Goal: Task Accomplishment & Management: Complete application form

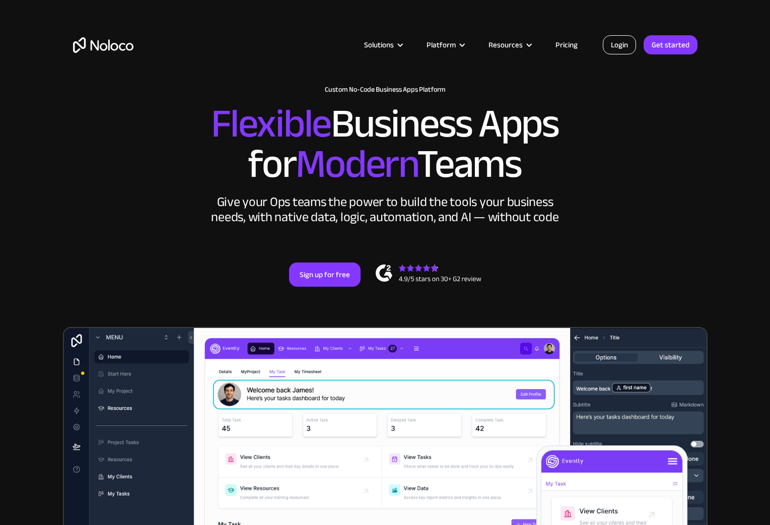
click at [627, 49] on link "Login" at bounding box center [619, 44] width 33 height 19
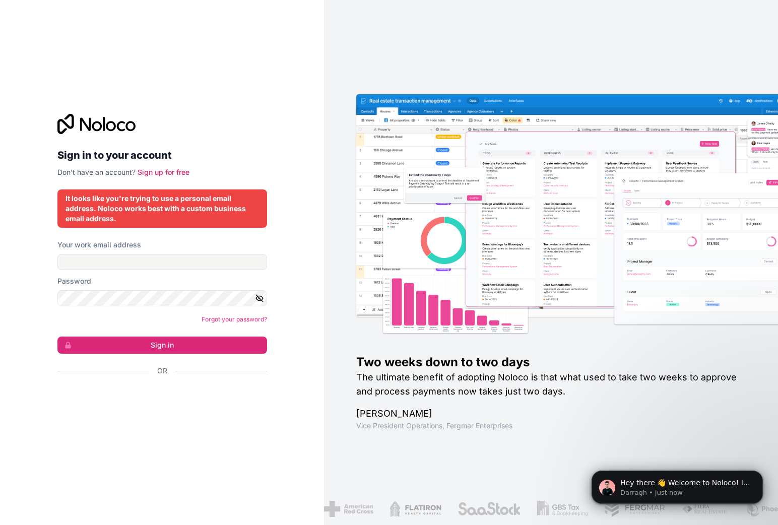
click at [97, 253] on div "Your work email address" at bounding box center [162, 255] width 210 height 30
click at [97, 261] on input "Your work email address" at bounding box center [162, 262] width 210 height 16
click at [191, 227] on div "It looks like you're trying to use a personal email address. Noloco works best …" at bounding box center [162, 208] width 210 height 38
click at [159, 261] on input "Your work email address" at bounding box center [162, 262] width 210 height 16
type input "grg.automotores@gmail.com"
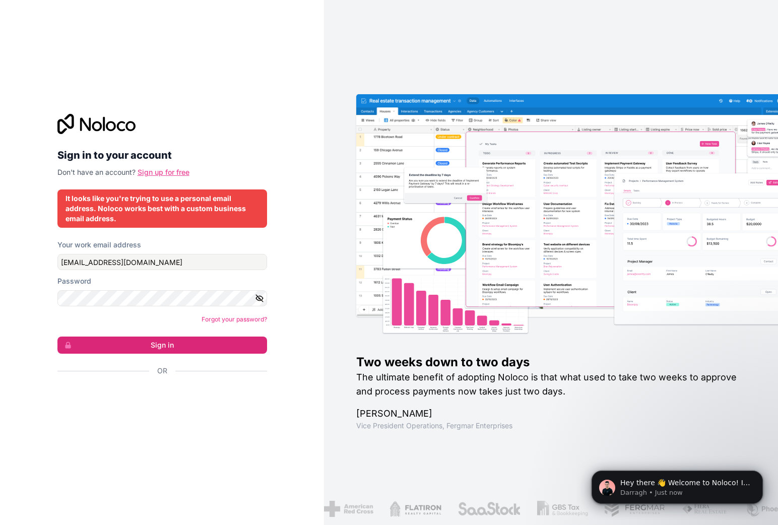
click at [164, 172] on link "Sign up for free" at bounding box center [164, 172] width 52 height 9
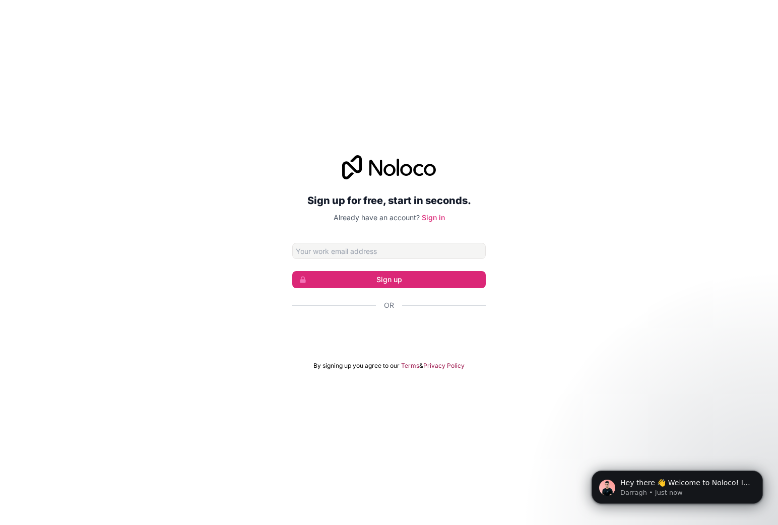
click at [323, 249] on input "Email address" at bounding box center [389, 251] width 194 height 16
type input "grg.automotores@gmail.com"
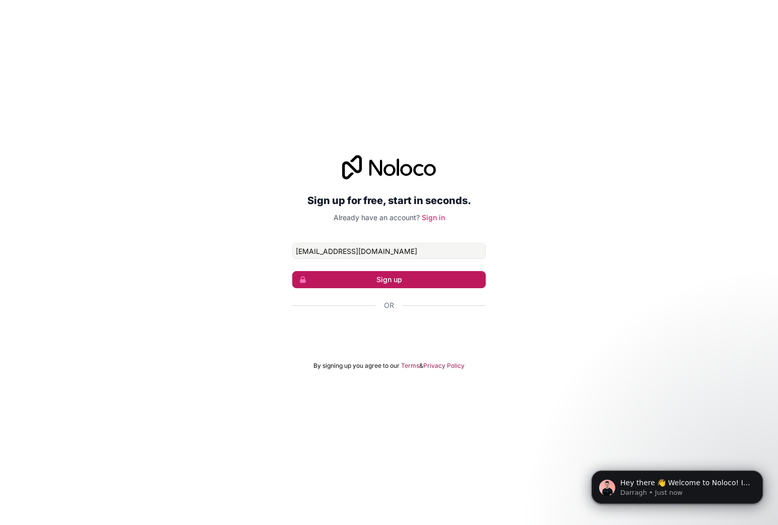
click at [355, 281] on button "Sign up" at bounding box center [389, 279] width 194 height 17
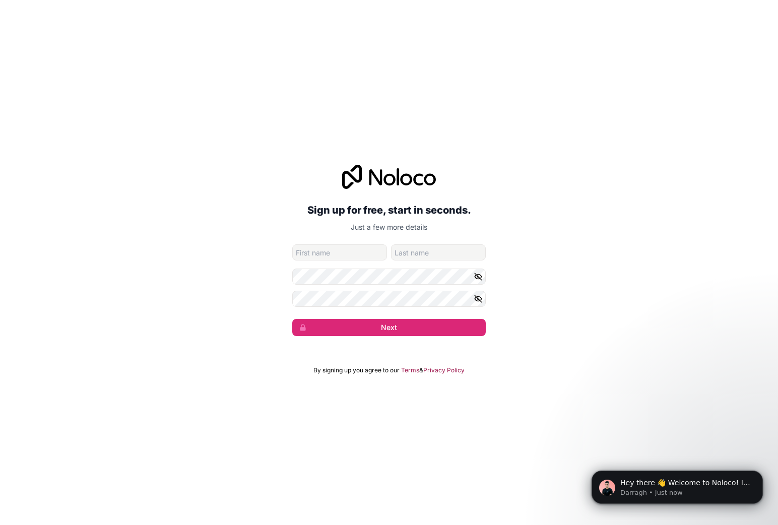
click at [354, 252] on input "given-name" at bounding box center [339, 252] width 95 height 16
type input "Maximiliano"
type input "Bottan"
click at [280, 308] on div "Sign up for free, start in seconds. Just a few more details grg.automotores@gma…" at bounding box center [389, 251] width 778 height 200
click at [378, 323] on button "Next" at bounding box center [389, 327] width 194 height 17
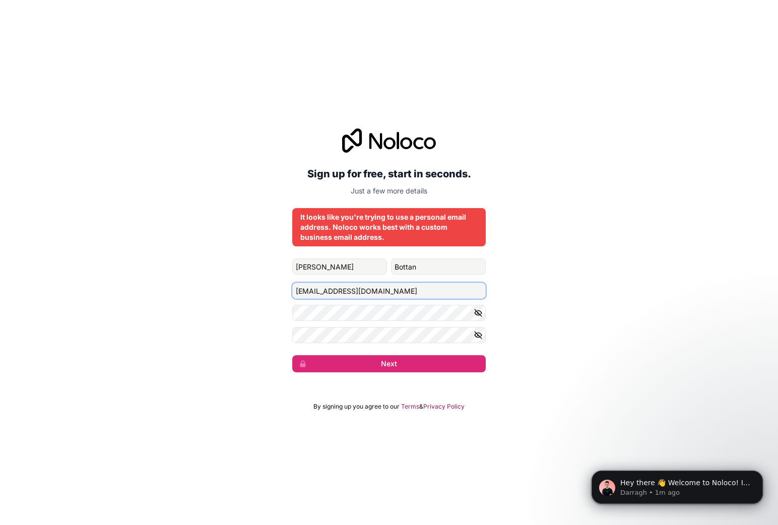
drag, startPoint x: 431, startPoint y: 293, endPoint x: 136, endPoint y: 288, distance: 295.3
click at [136, 288] on div "Sign up for free, start in seconds. Just a few more details It looks like you'r…" at bounding box center [389, 250] width 778 height 272
type input "mbottan@australit.com"
click at [385, 362] on button "Next" at bounding box center [389, 363] width 194 height 17
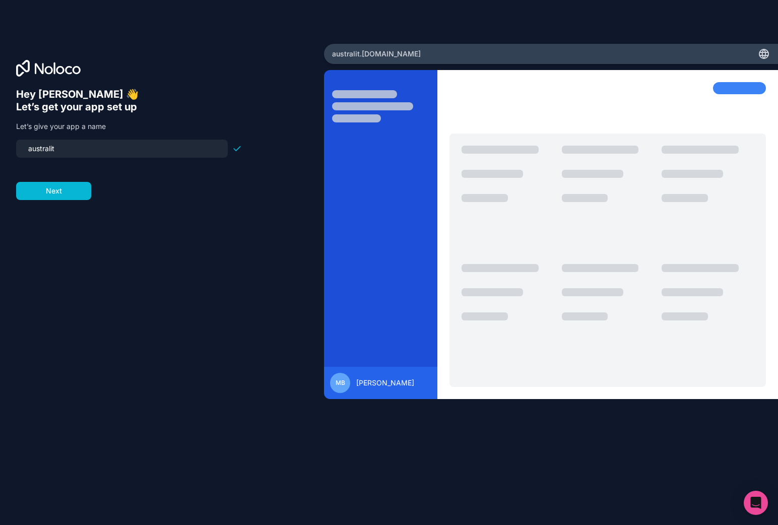
drag, startPoint x: 87, startPoint y: 152, endPoint x: 3, endPoint y: 146, distance: 84.9
click at [3, 146] on div "Hey Maximiliano 👋 Let’s get your app set up Let’s give your app a name australi…" at bounding box center [162, 262] width 324 height 437
type input "grg-automotores"
click at [61, 187] on button "Next" at bounding box center [53, 191] width 75 height 18
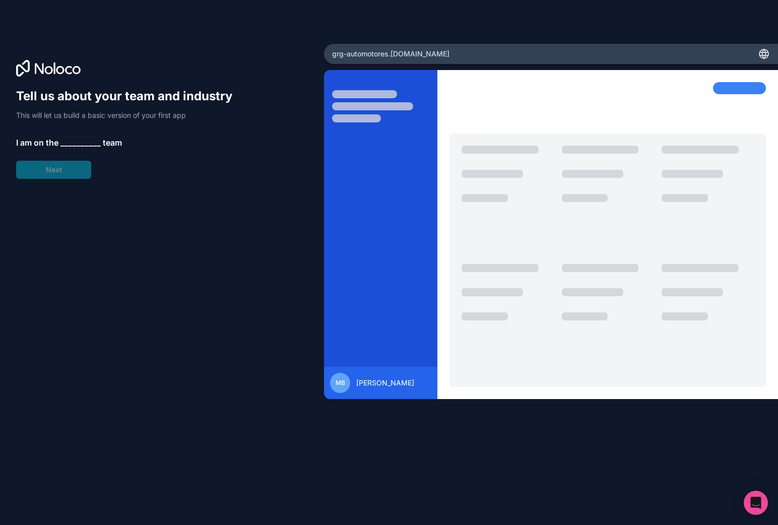
click at [70, 143] on span "__________" at bounding box center [80, 143] width 40 height 12
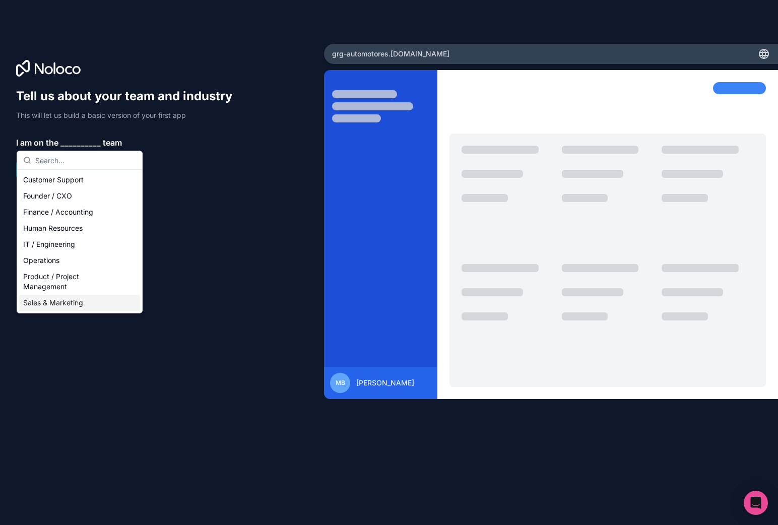
click at [72, 301] on div "Sales & Marketing" at bounding box center [79, 303] width 121 height 16
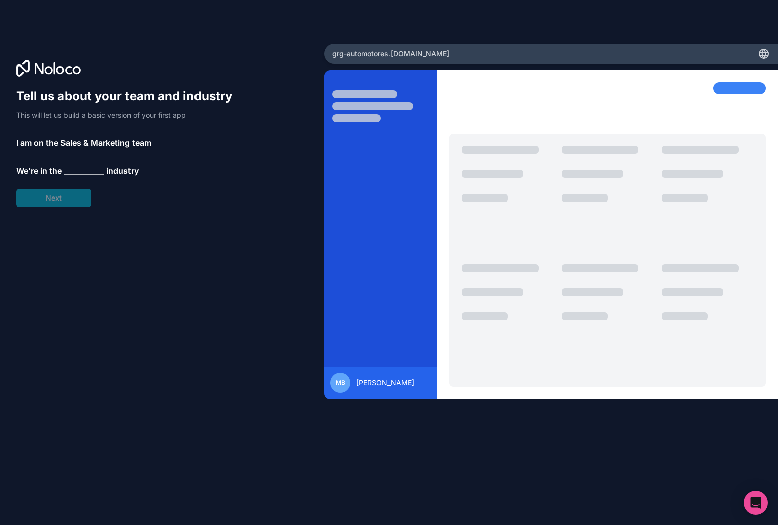
click at [89, 174] on span "__________" at bounding box center [84, 171] width 40 height 12
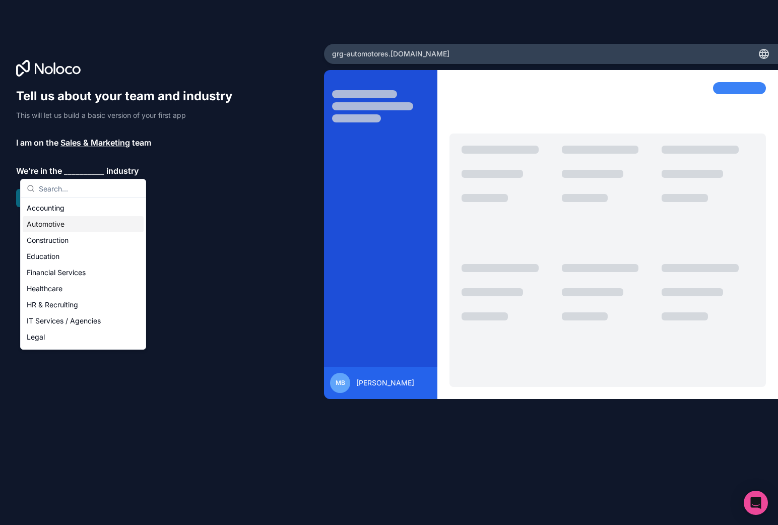
click at [48, 225] on div "Automotive" at bounding box center [83, 224] width 121 height 16
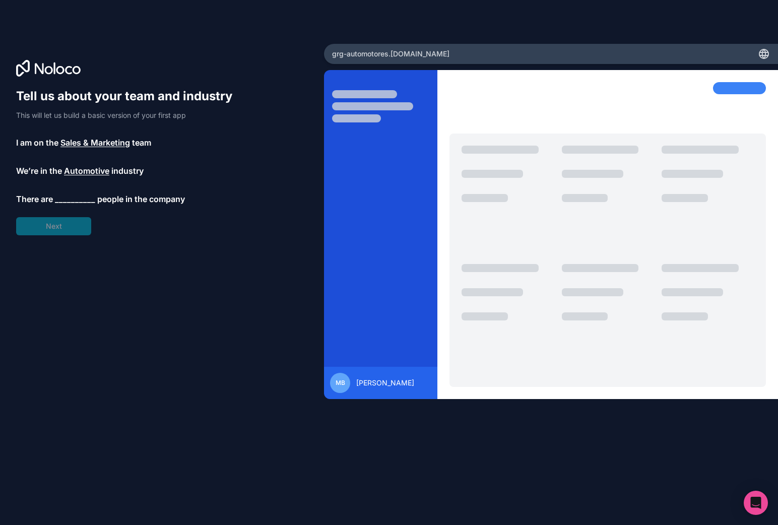
click at [82, 202] on span "__________" at bounding box center [75, 199] width 40 height 12
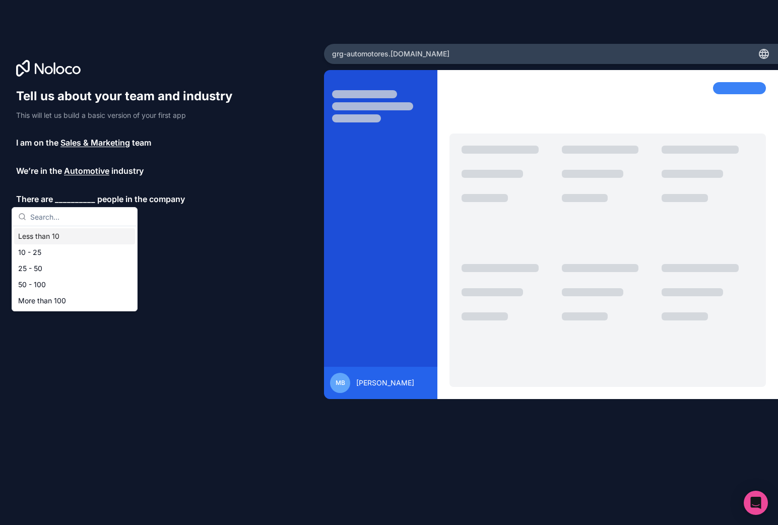
click at [52, 234] on div "Less than 10" at bounding box center [74, 236] width 121 height 16
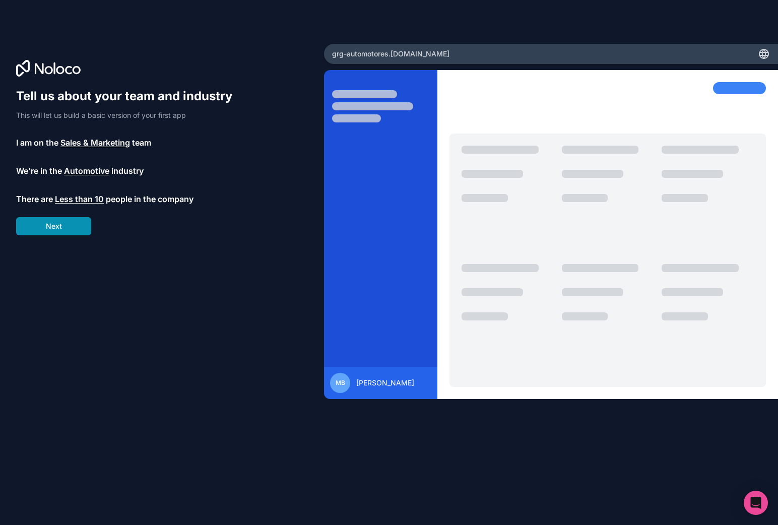
click at [55, 229] on button "Next" at bounding box center [53, 226] width 75 height 18
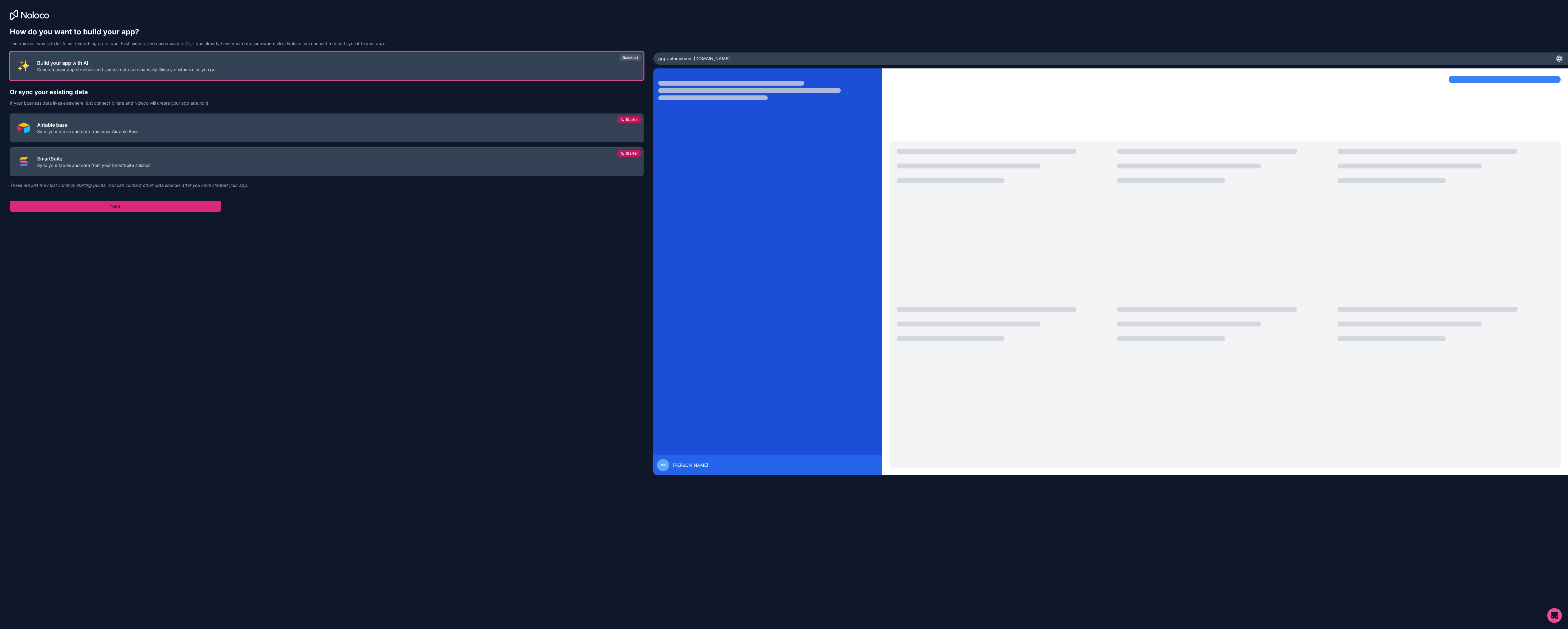
click at [124, 211] on button "Next" at bounding box center [115, 206] width 211 height 11
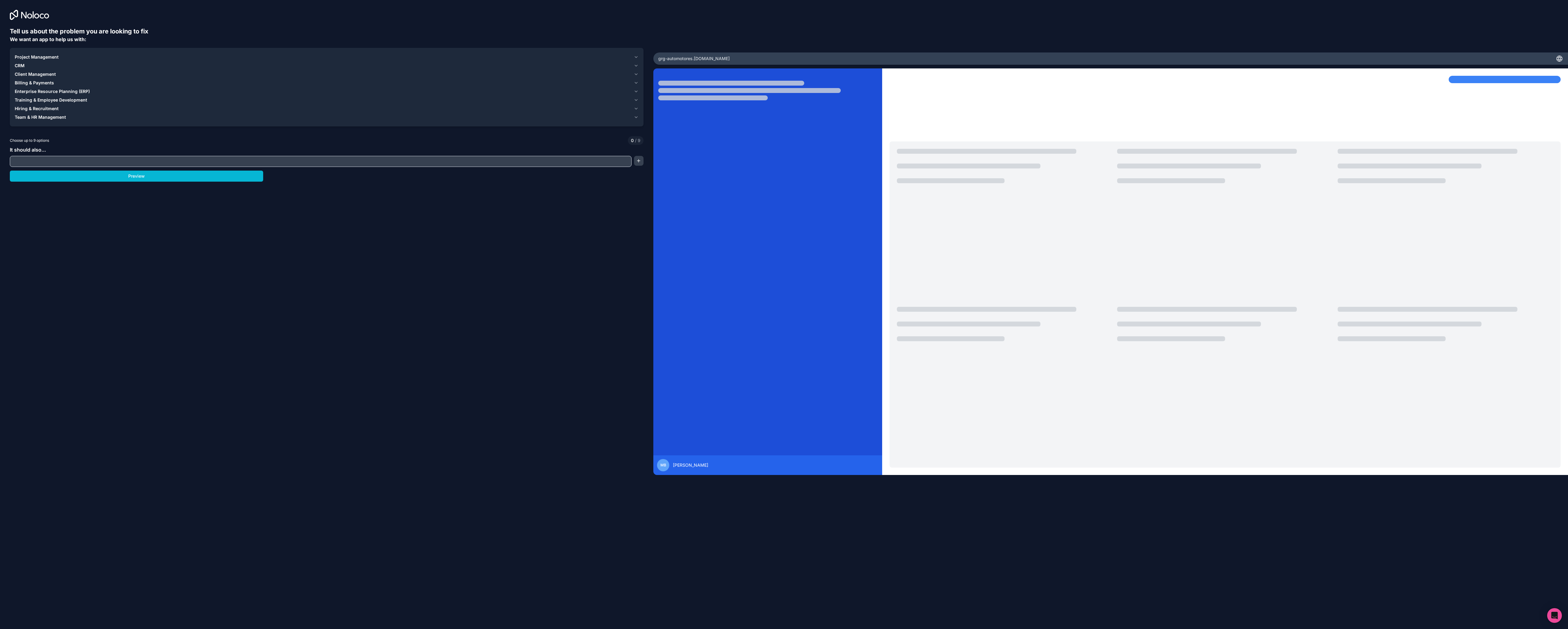
click at [38, 74] on span "Client Management" at bounding box center [35, 74] width 41 height 6
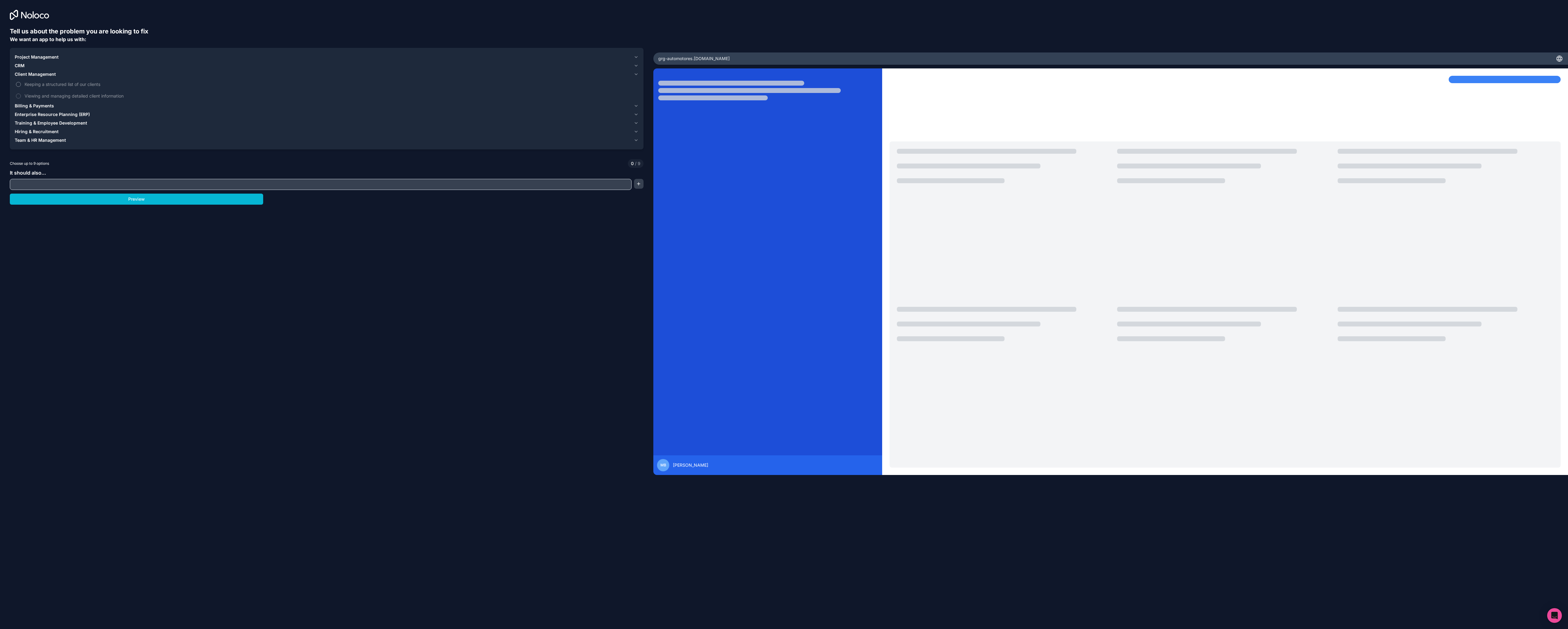
click at [36, 82] on span "Keeping a structured list of our clients" at bounding box center [331, 84] width 613 height 7
click at [21, 82] on button "Keeping a structured list of our clients" at bounding box center [18, 85] width 5 height 5
click at [21, 66] on span "CRM" at bounding box center [19, 66] width 10 height 6
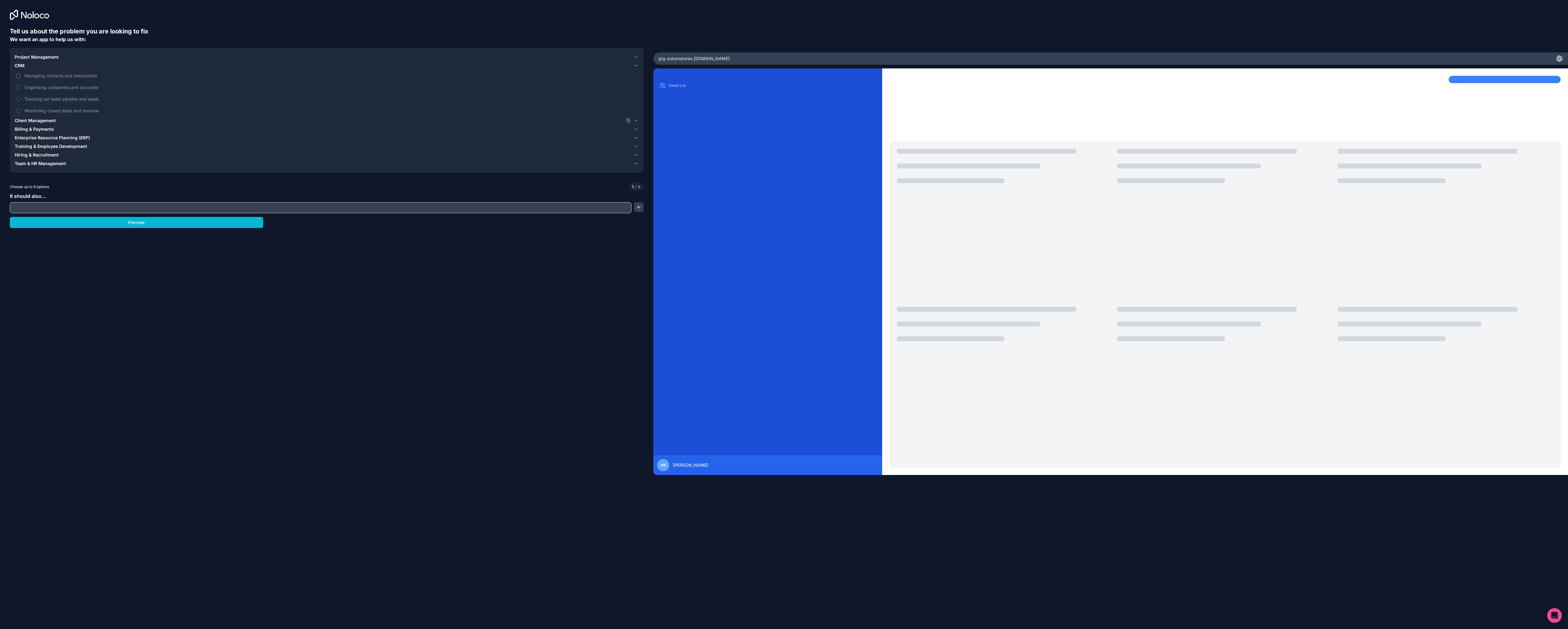
click at [60, 74] on span "Managing contacts and interactions" at bounding box center [331, 76] width 613 height 7
click at [21, 74] on button "Managing contacts and interactions" at bounding box center [18, 76] width 5 height 5
type button "on"
click at [377, 274] on div "Tell us about the problem you are looking to fix We want an app to help us with…" at bounding box center [326, 270] width 634 height 487
click at [91, 208] on input "text" at bounding box center [321, 208] width 618 height 9
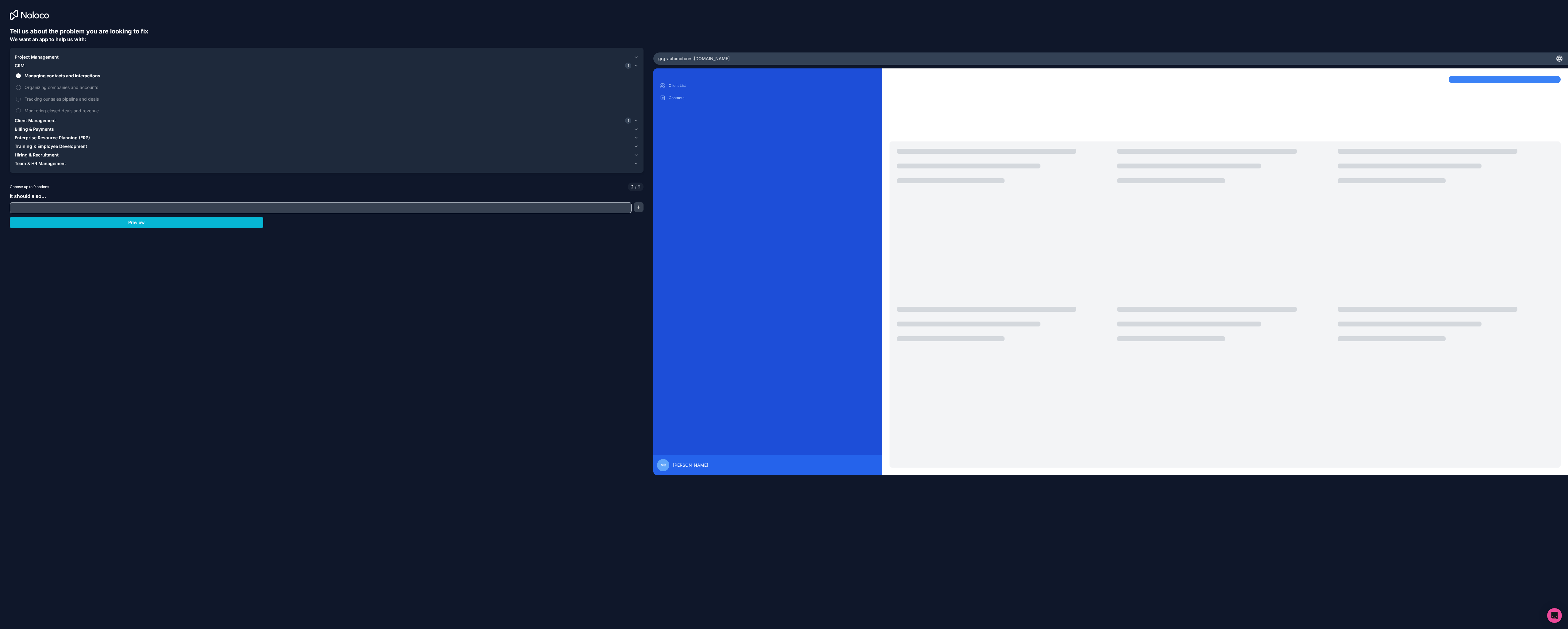
click at [88, 208] on input "text" at bounding box center [321, 208] width 618 height 9
click at [86, 208] on input "text" at bounding box center [321, 208] width 618 height 9
click at [77, 205] on input "text" at bounding box center [321, 208] width 618 height 9
type input "follow sales,"
click at [110, 225] on button "Preview" at bounding box center [136, 222] width 253 height 11
